Goal: Task Accomplishment & Management: Use online tool/utility

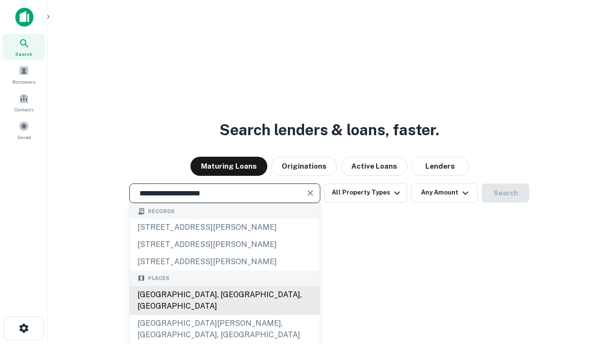
click at [225, 315] on div "Santa Monica, CA, USA" at bounding box center [225, 300] width 190 height 29
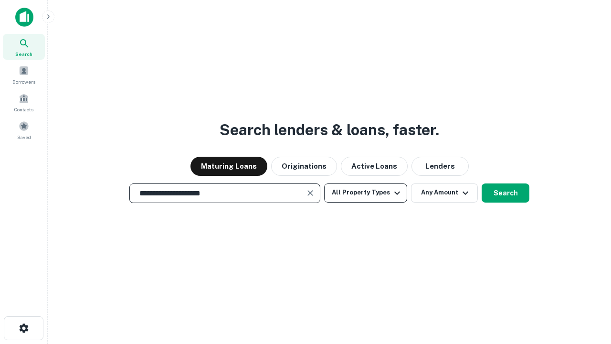
type input "**********"
click at [366, 193] on button "All Property Types" at bounding box center [365, 192] width 83 height 19
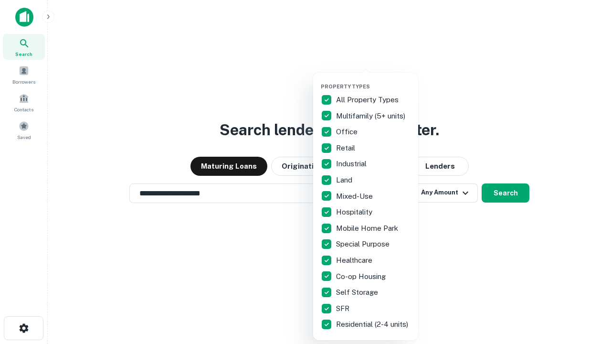
click at [374, 80] on button "button" at bounding box center [373, 80] width 105 height 0
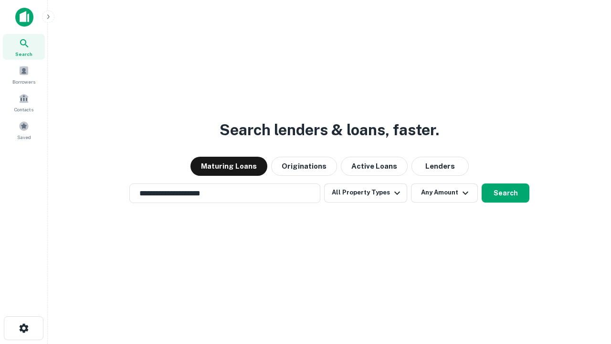
scroll to position [15, 0]
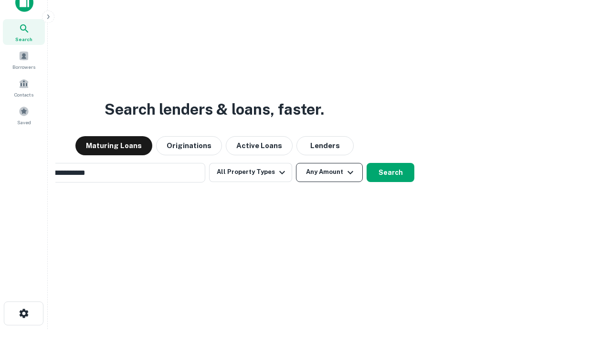
click at [296, 163] on button "Any Amount" at bounding box center [329, 172] width 67 height 19
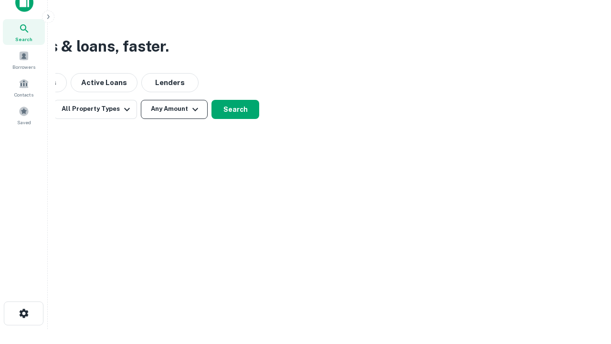
scroll to position [15, 0]
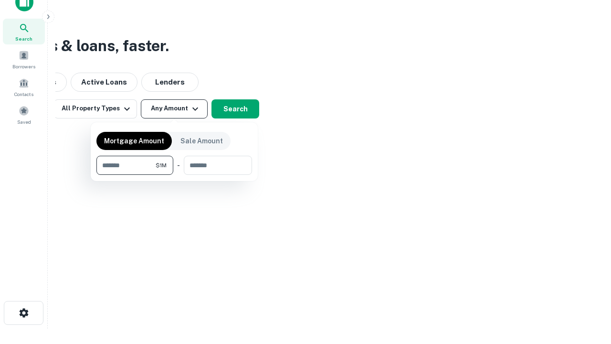
type input "*******"
click at [174, 175] on button "button" at bounding box center [174, 175] width 156 height 0
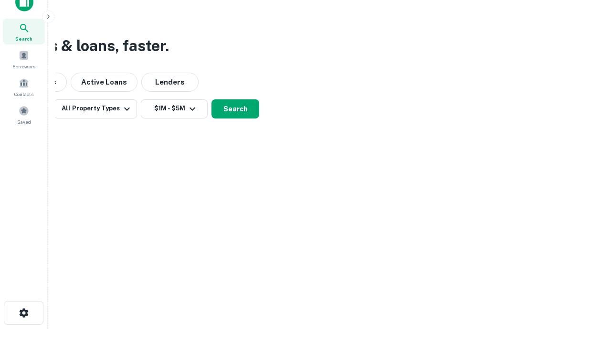
scroll to position [15, 0]
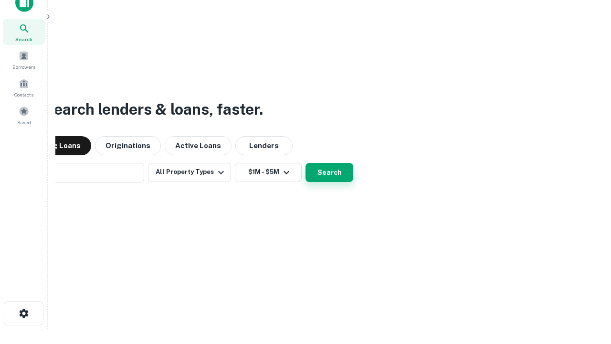
click at [306, 163] on button "Search" at bounding box center [330, 172] width 48 height 19
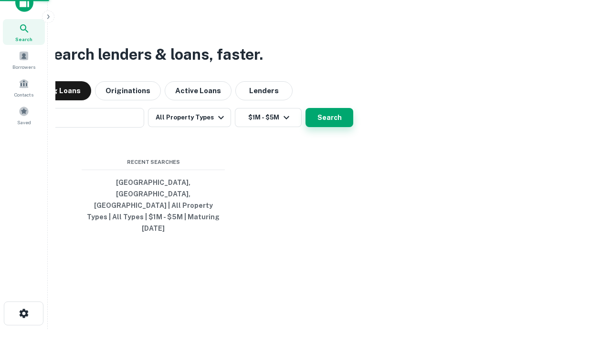
scroll to position [15, 0]
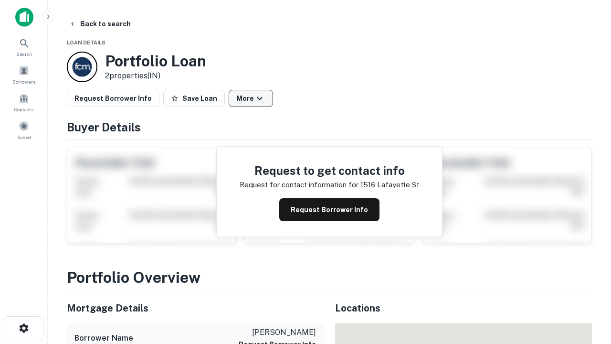
click at [251, 98] on button "More" at bounding box center [251, 98] width 44 height 17
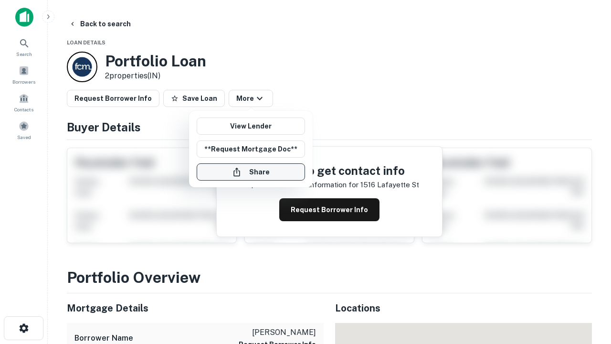
click at [251, 172] on button "Share" at bounding box center [251, 171] width 108 height 17
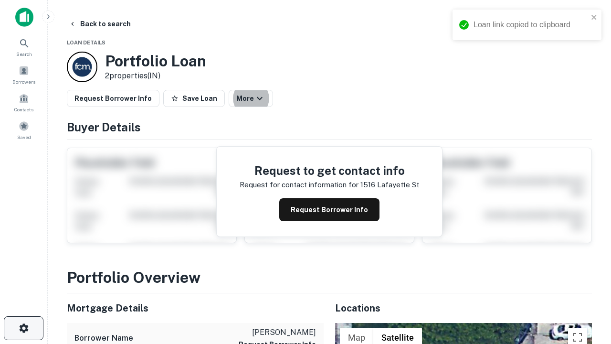
click at [23, 328] on icon "button" at bounding box center [23, 327] width 11 height 11
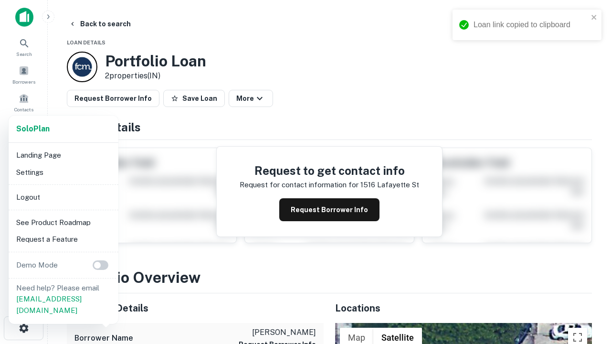
click at [63, 197] on li "Logout" at bounding box center [63, 197] width 102 height 17
